Goal: Information Seeking & Learning: Learn about a topic

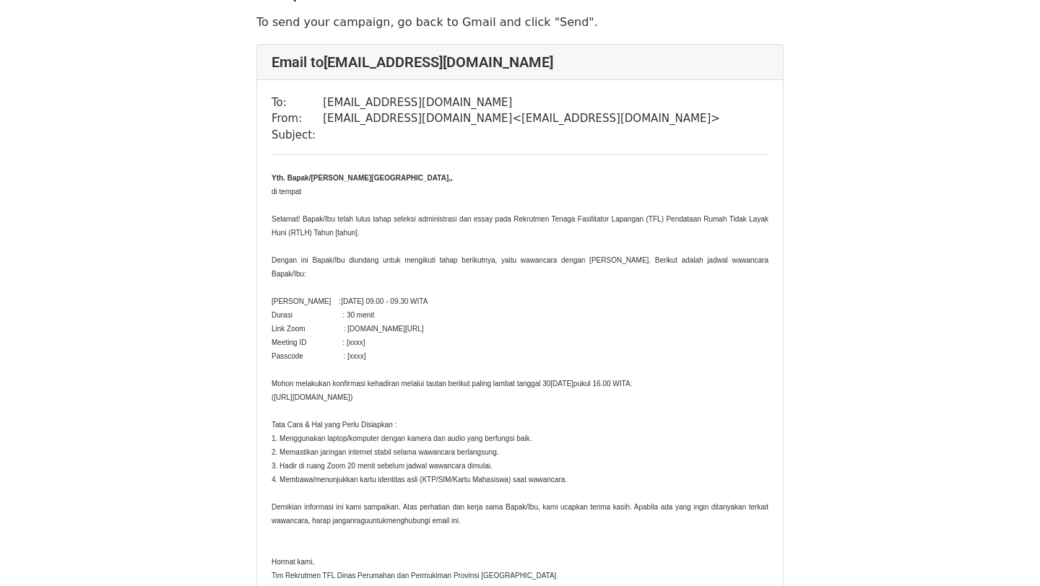
scroll to position [100, 0]
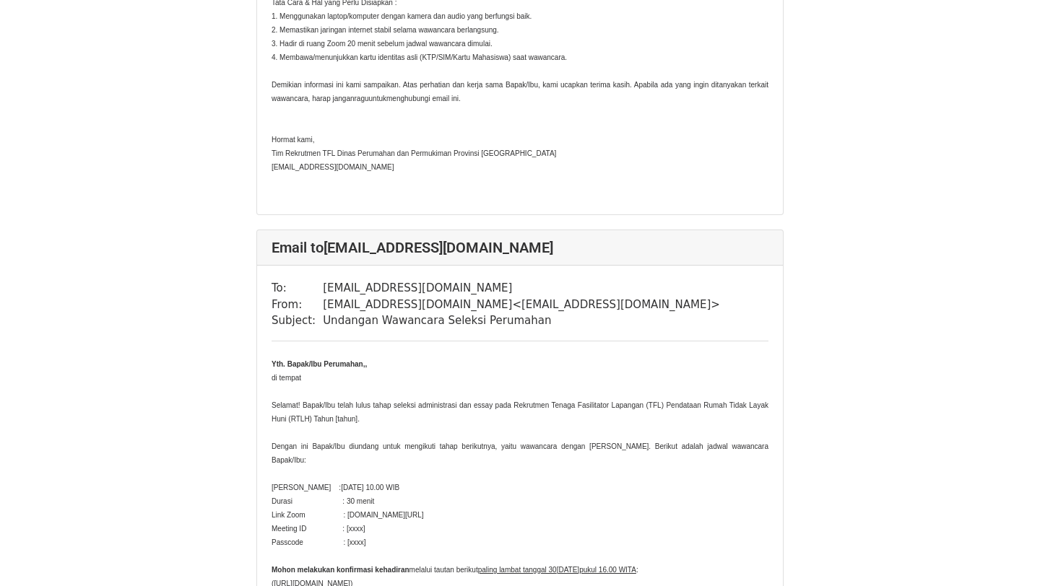
scroll to position [466, 0]
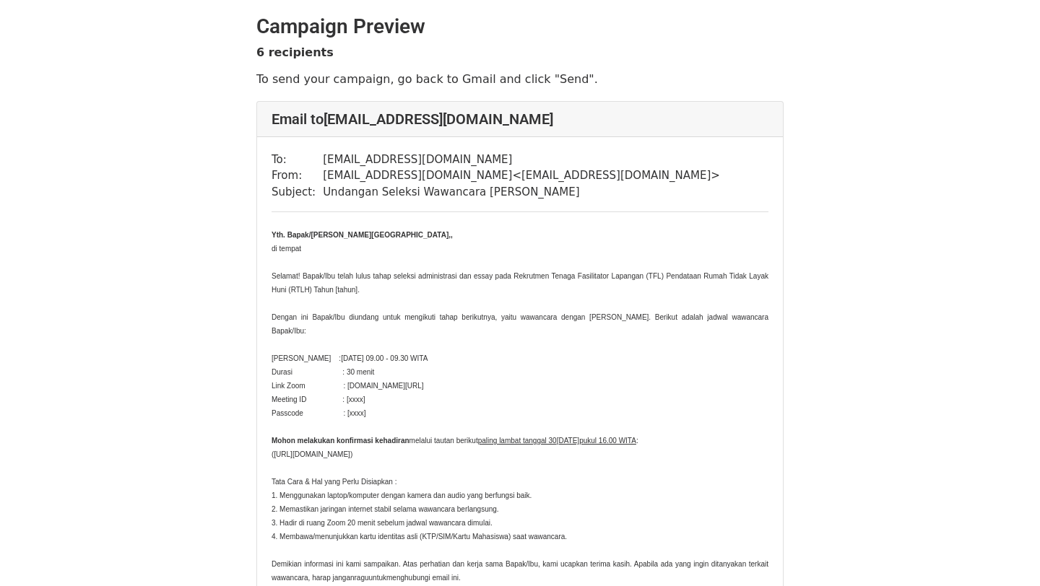
scroll to position [4, 0]
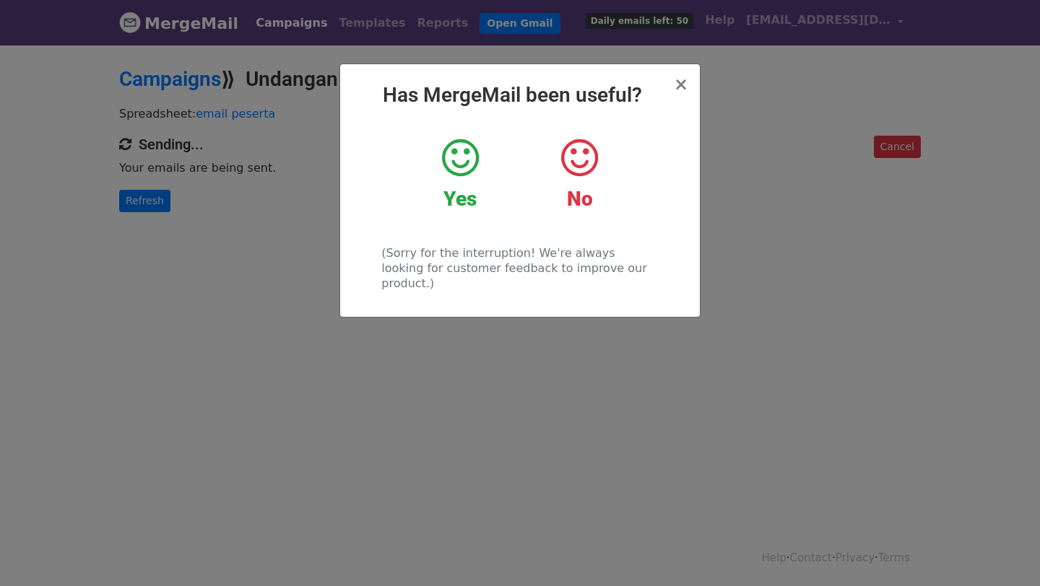
click at [472, 156] on icon at bounding box center [460, 157] width 37 height 43
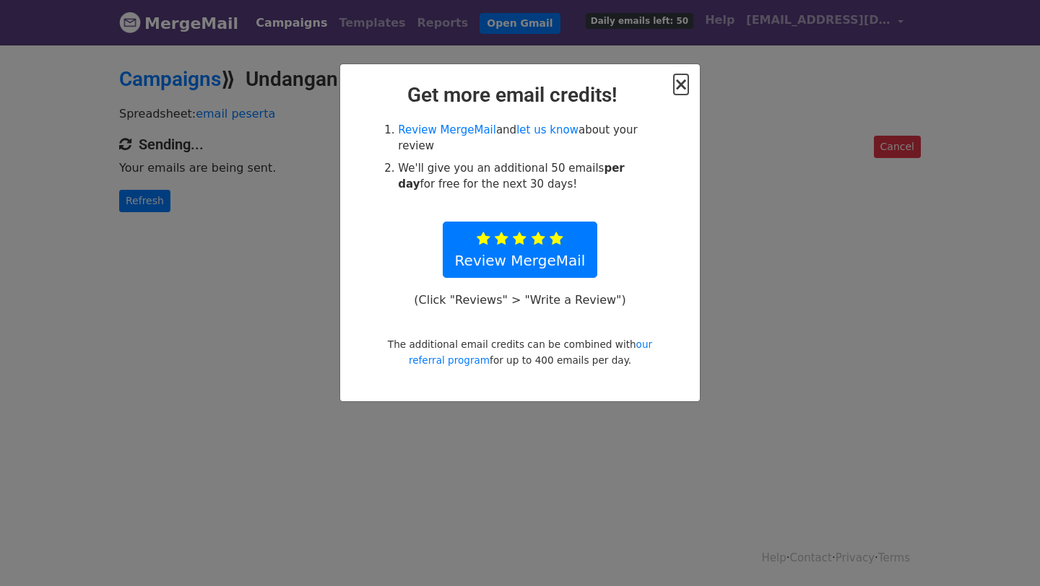
click at [683, 87] on span "×" at bounding box center [681, 84] width 14 height 20
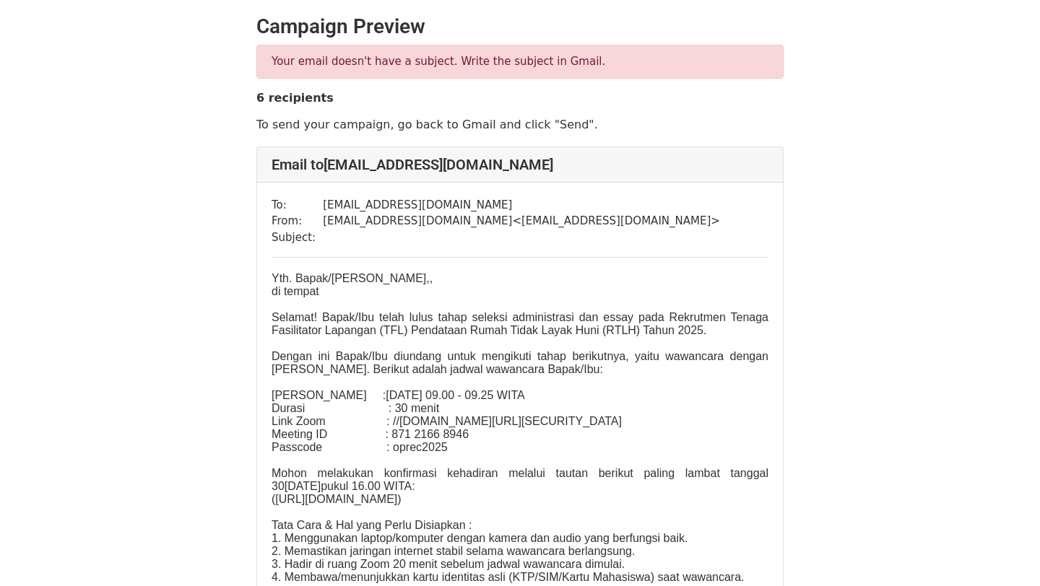
click at [455, 506] on p "([URL][DOMAIN_NAME])" at bounding box center [520, 499] width 497 height 13
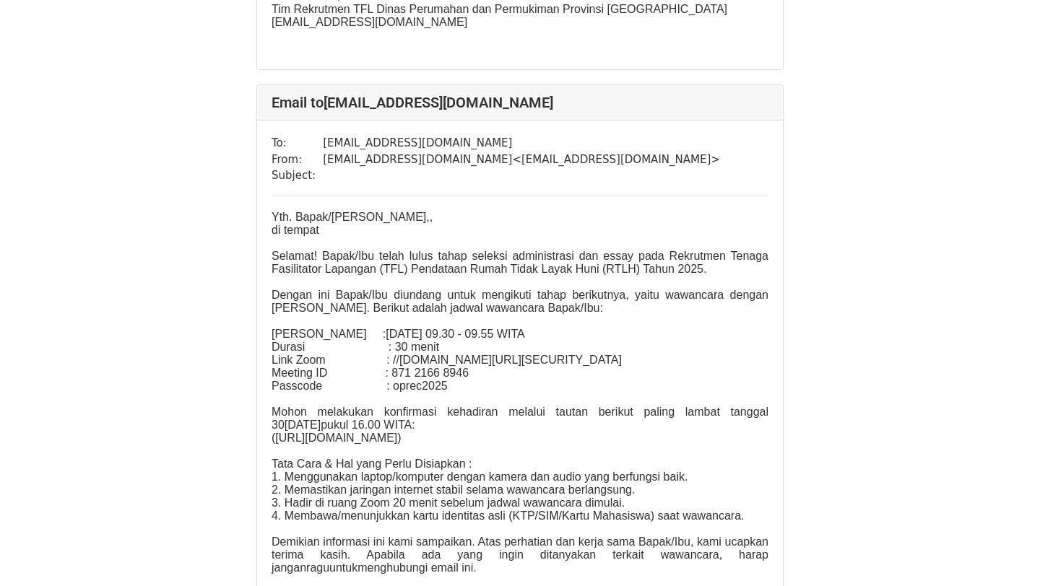
scroll to position [673, 0]
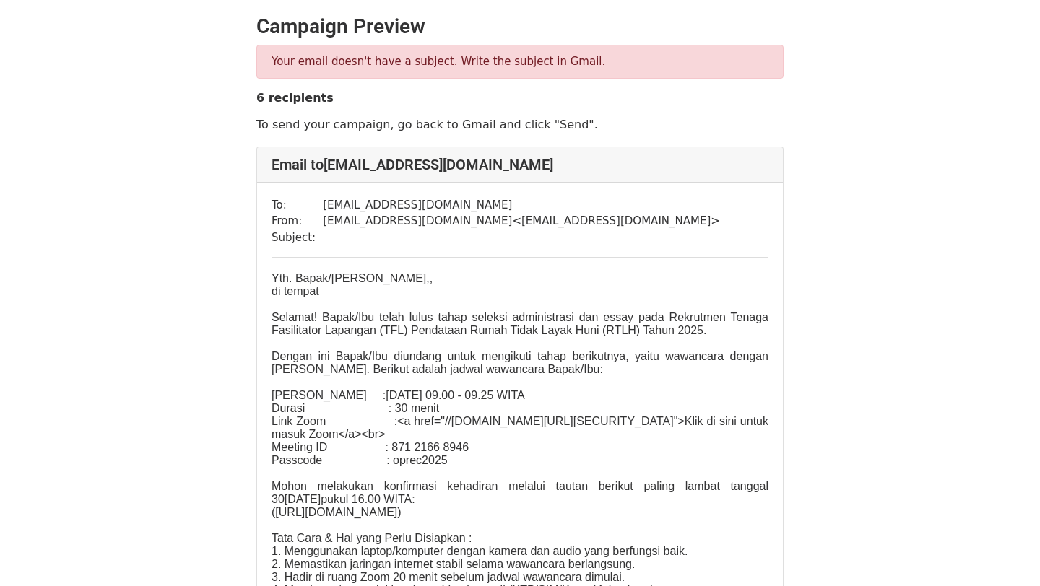
click at [594, 440] on span "<a href="//us06web.zoom.us/j/87121668946?pwd=yahHHHC2mFHT1Cv3tPNtCH43AXb0sU.1">…" at bounding box center [520, 427] width 497 height 25
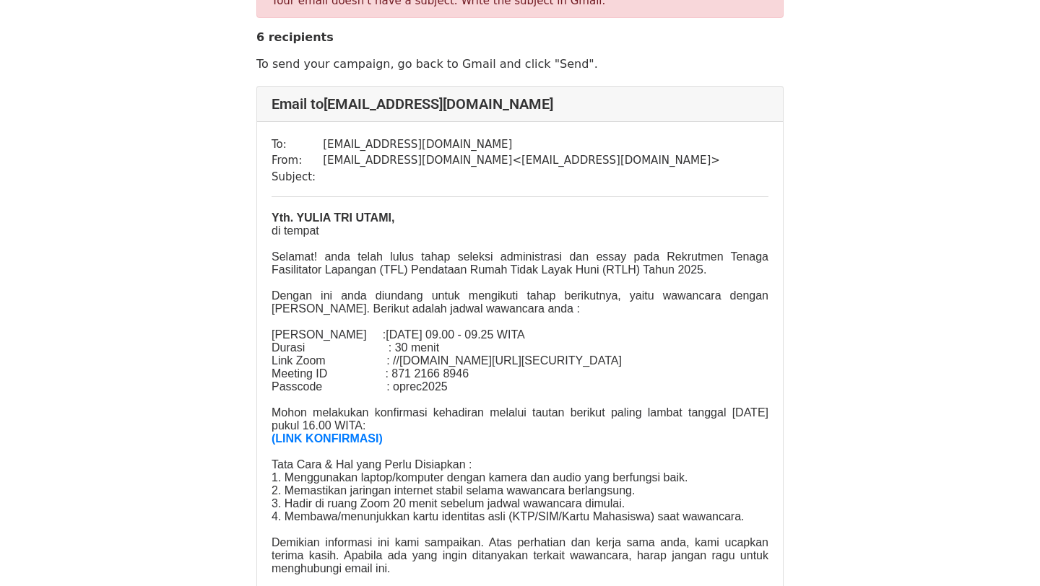
scroll to position [60, 0]
